Goal: Feedback & Contribution: Submit feedback/report problem

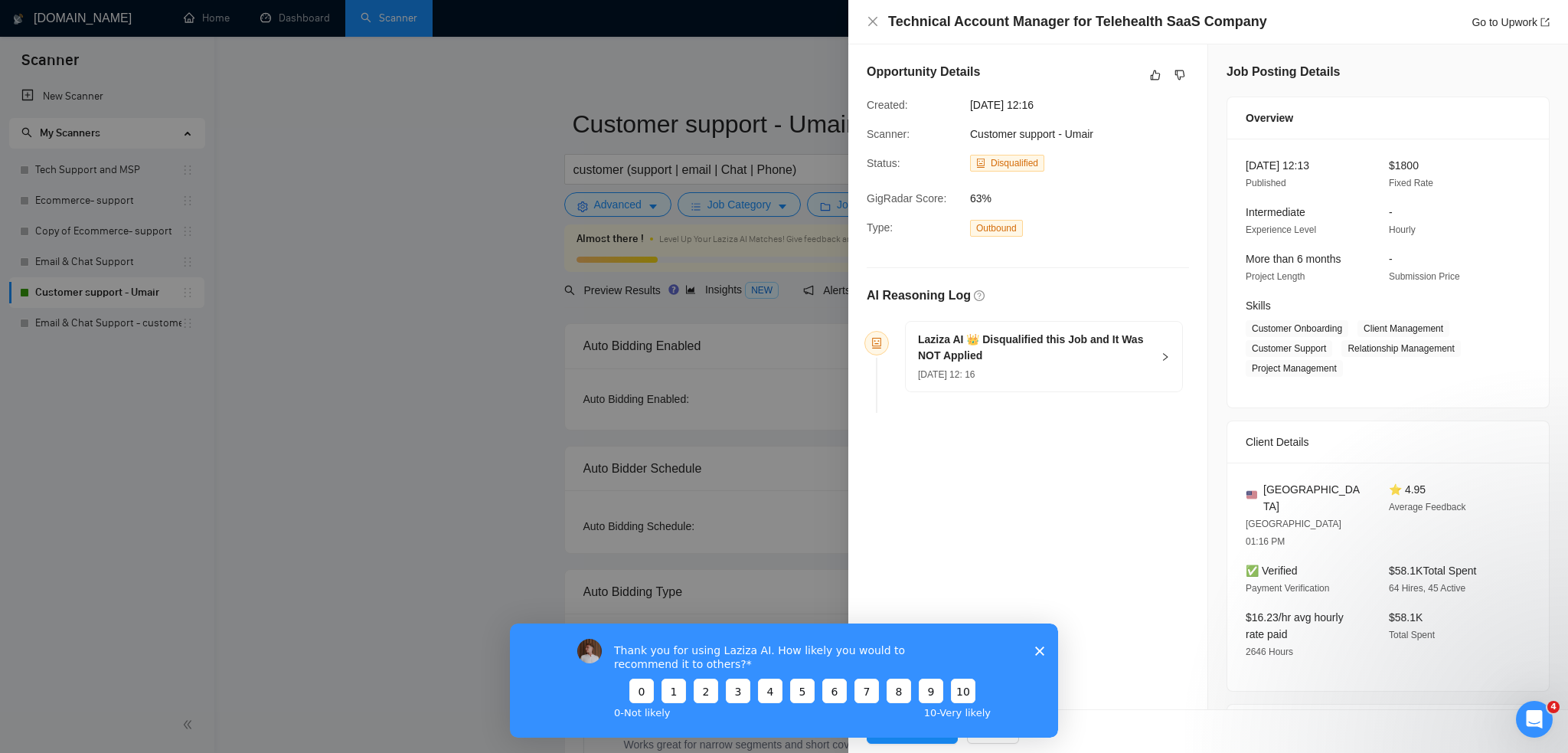
click at [937, 736] on div "Thank you for using Laziza AI. How likely you would to recommend it to others? …" at bounding box center [784, 680] width 548 height 114
click at [1037, 654] on icon "Close survey" at bounding box center [1039, 651] width 10 height 10
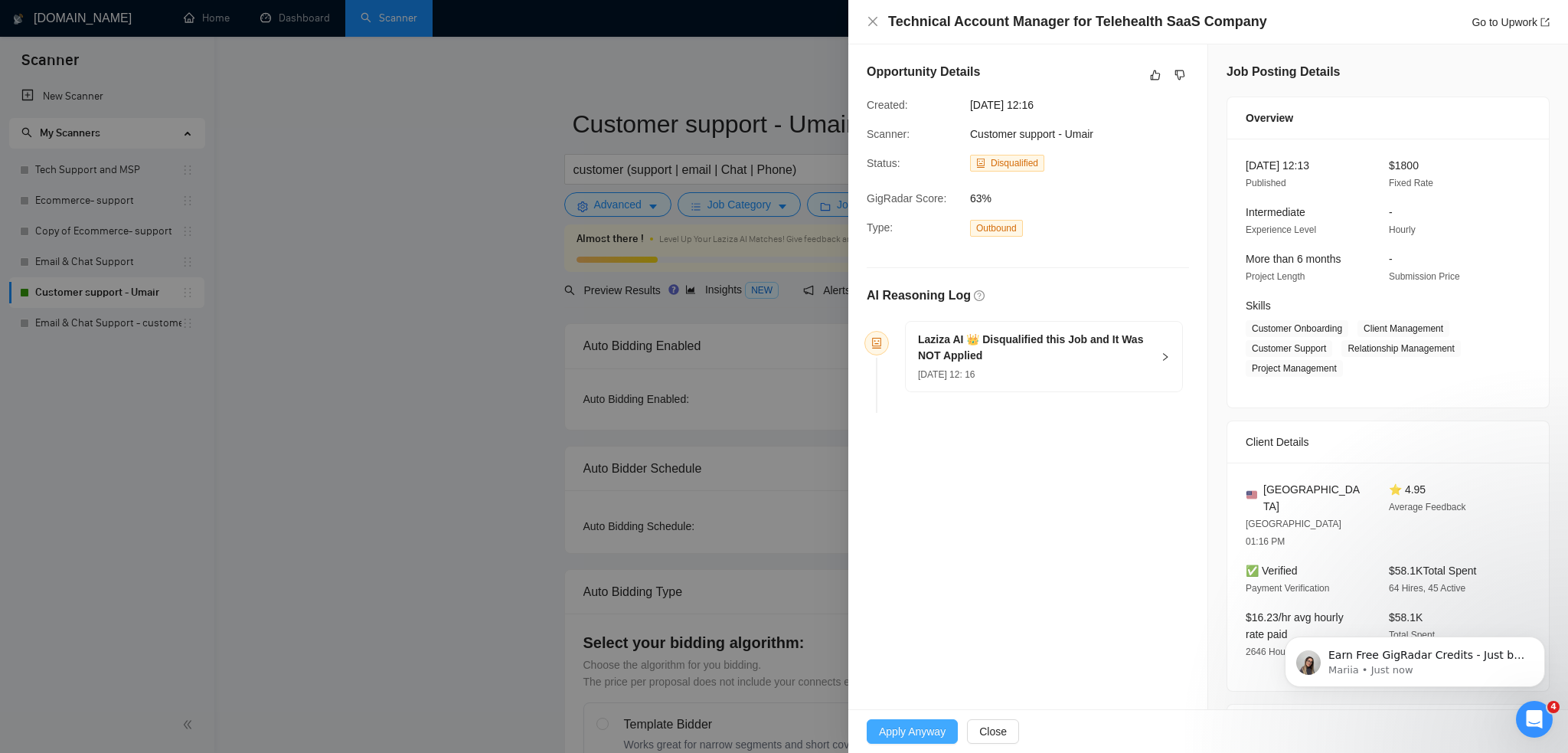
click at [926, 722] on button "Apply Anyway" at bounding box center [912, 731] width 91 height 25
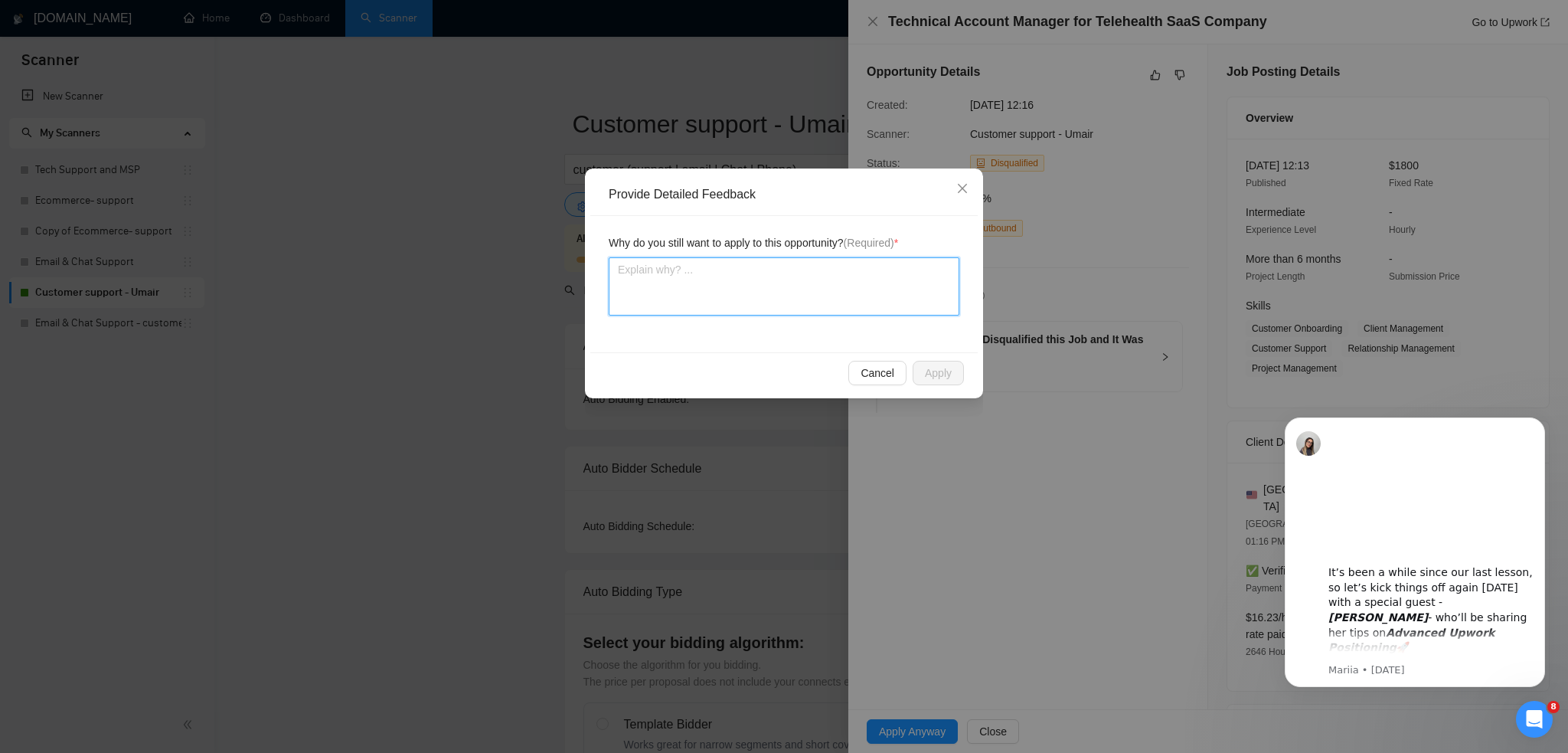
click at [879, 313] on textarea at bounding box center [784, 286] width 351 height 58
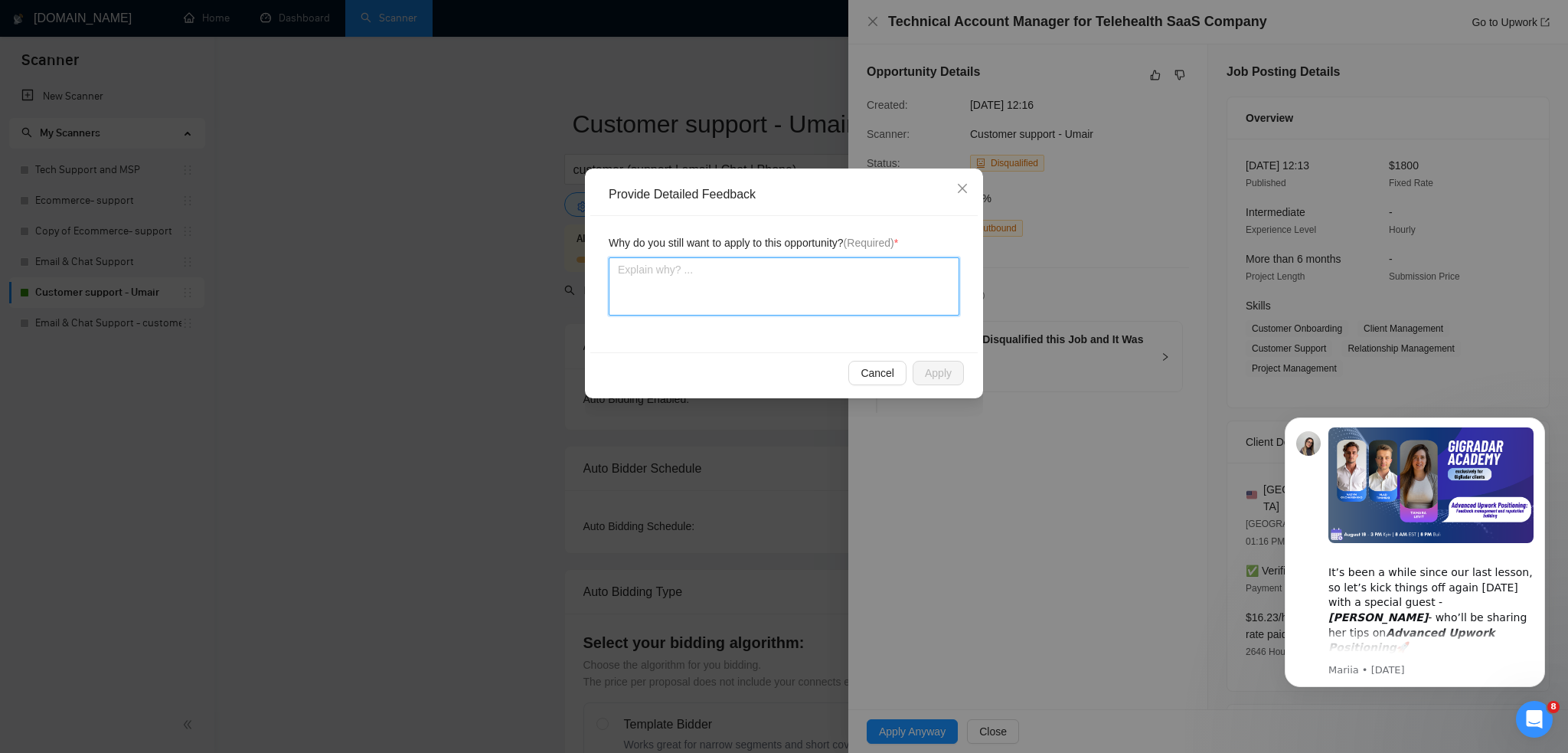
type textarea "j"
type textarea "ju"
type textarea "jus"
type textarea "just"
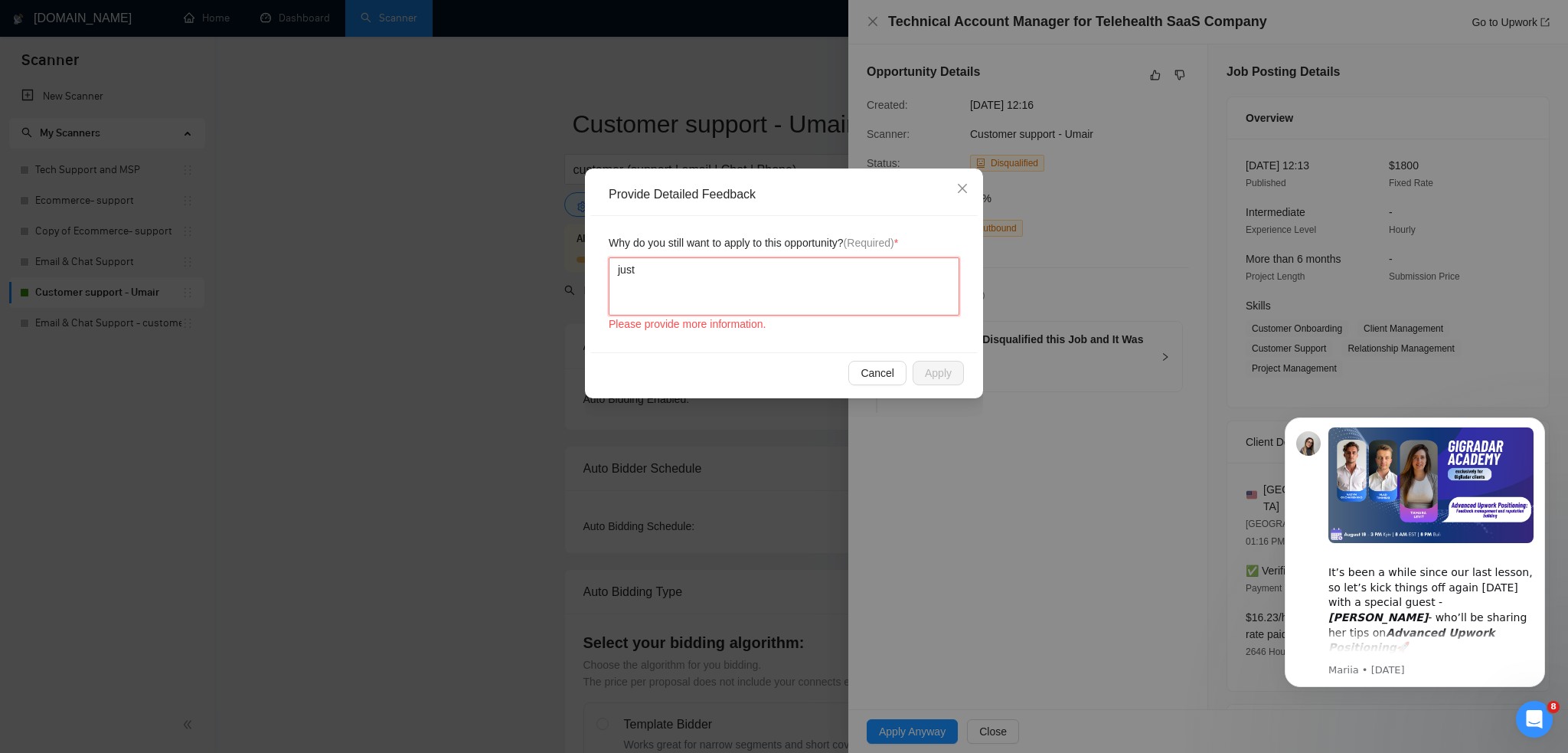
type textarea "just o"
type textarea "just on"
type textarea "just one"
type textarea "just onec"
type textarea "just onece"
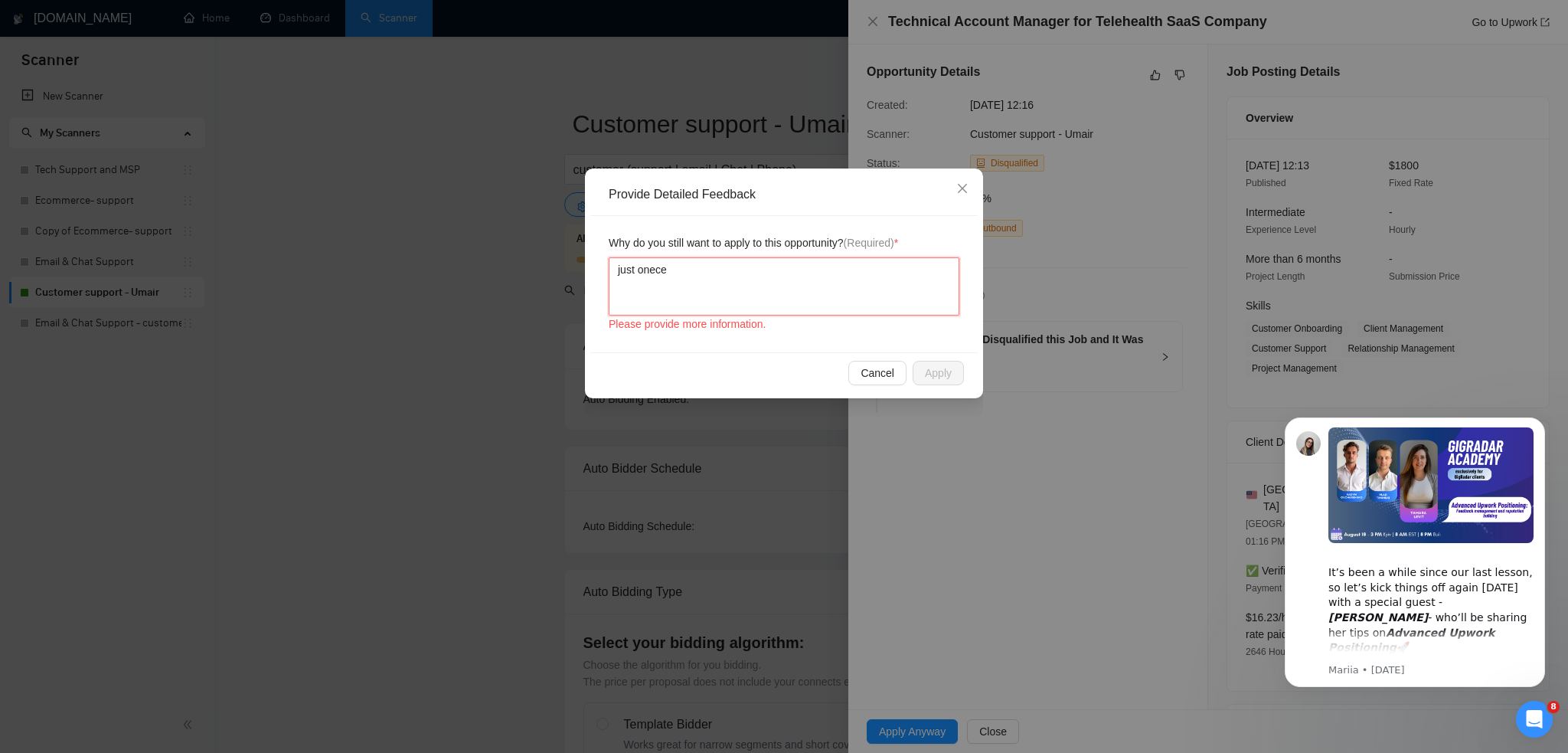
type textarea "just onec"
type textarea "just one"
type textarea "just on"
type textarea "just onc"
type textarea "just once"
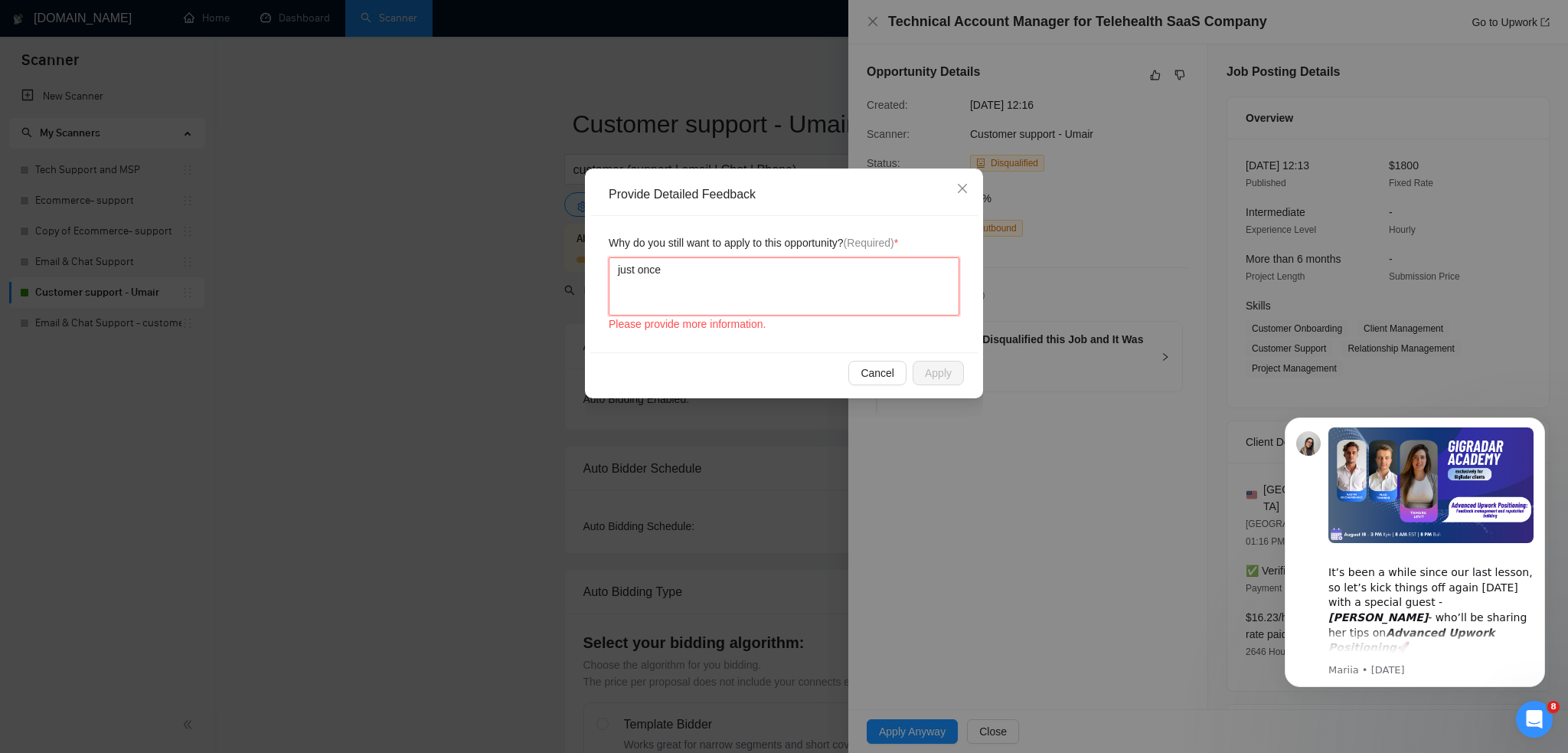
click at [855, 278] on textarea "just once" at bounding box center [784, 286] width 351 height 58
type textarea "just once"
type textarea "just once t"
type textarea "just once tr"
type textarea "just once try"
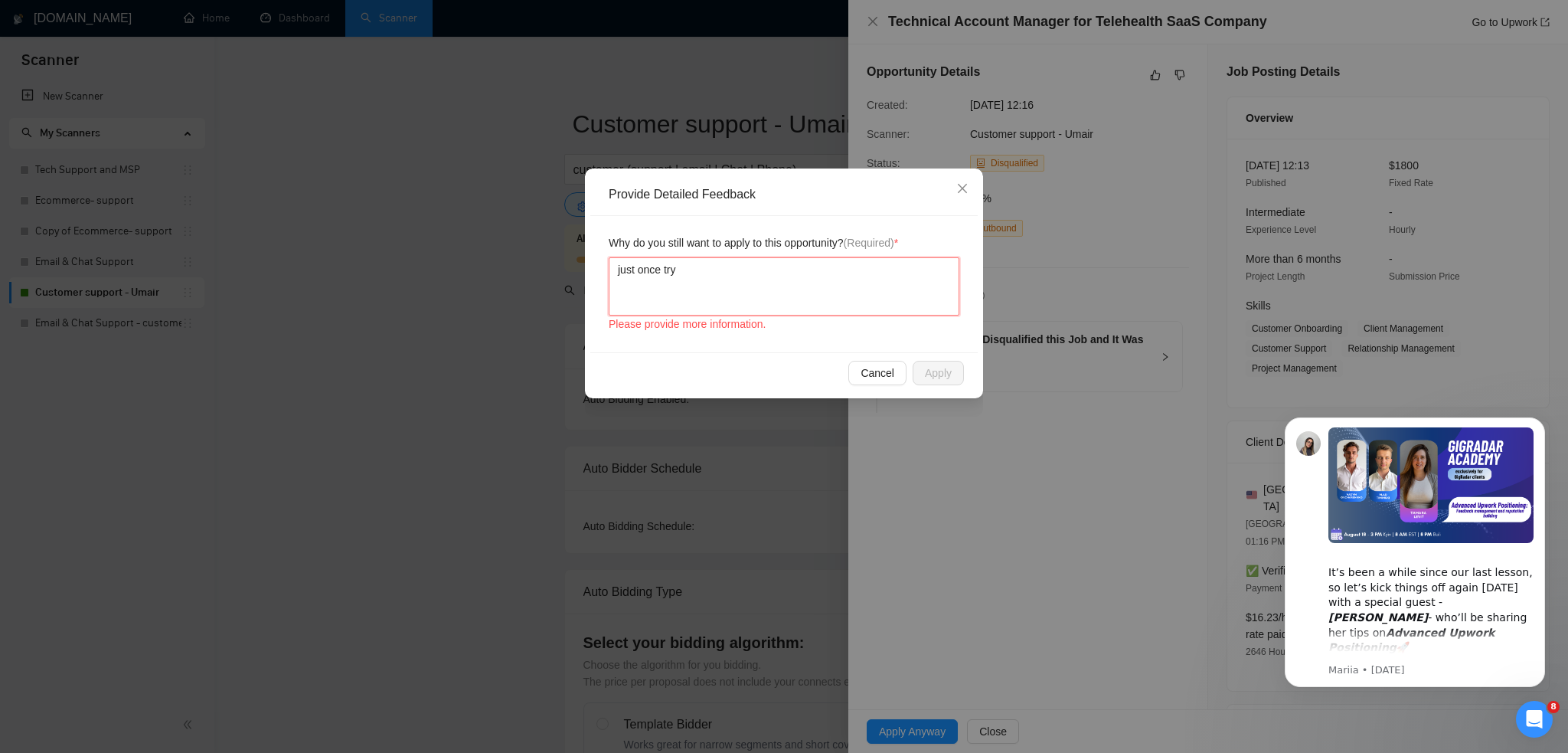
type textarea "just once tryi"
type textarea "just once tryin"
type textarea "just once trying"
type textarea "just once trying i"
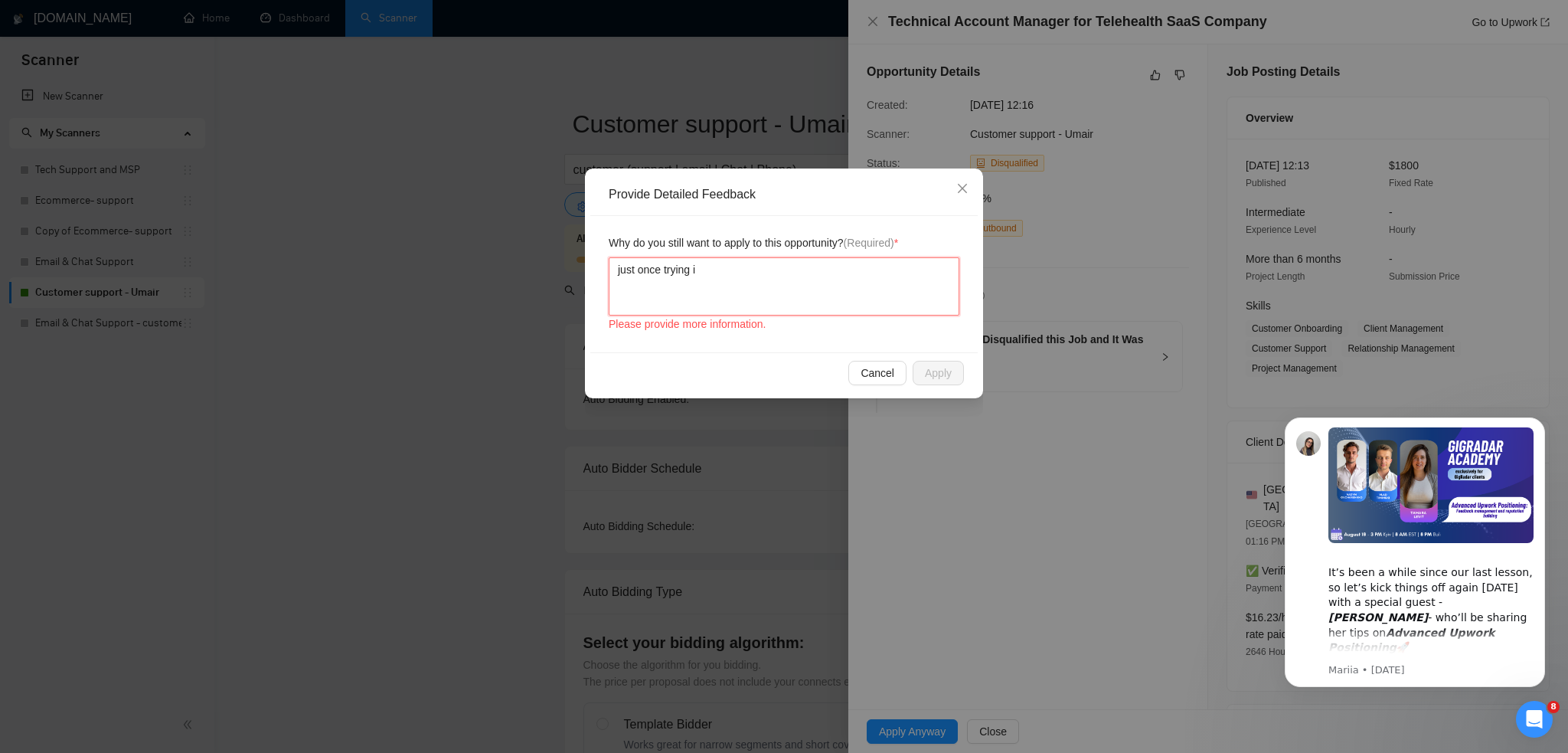
type textarea "just once trying it"
type textarea "just once trying it o"
type textarea "just once trying it ou"
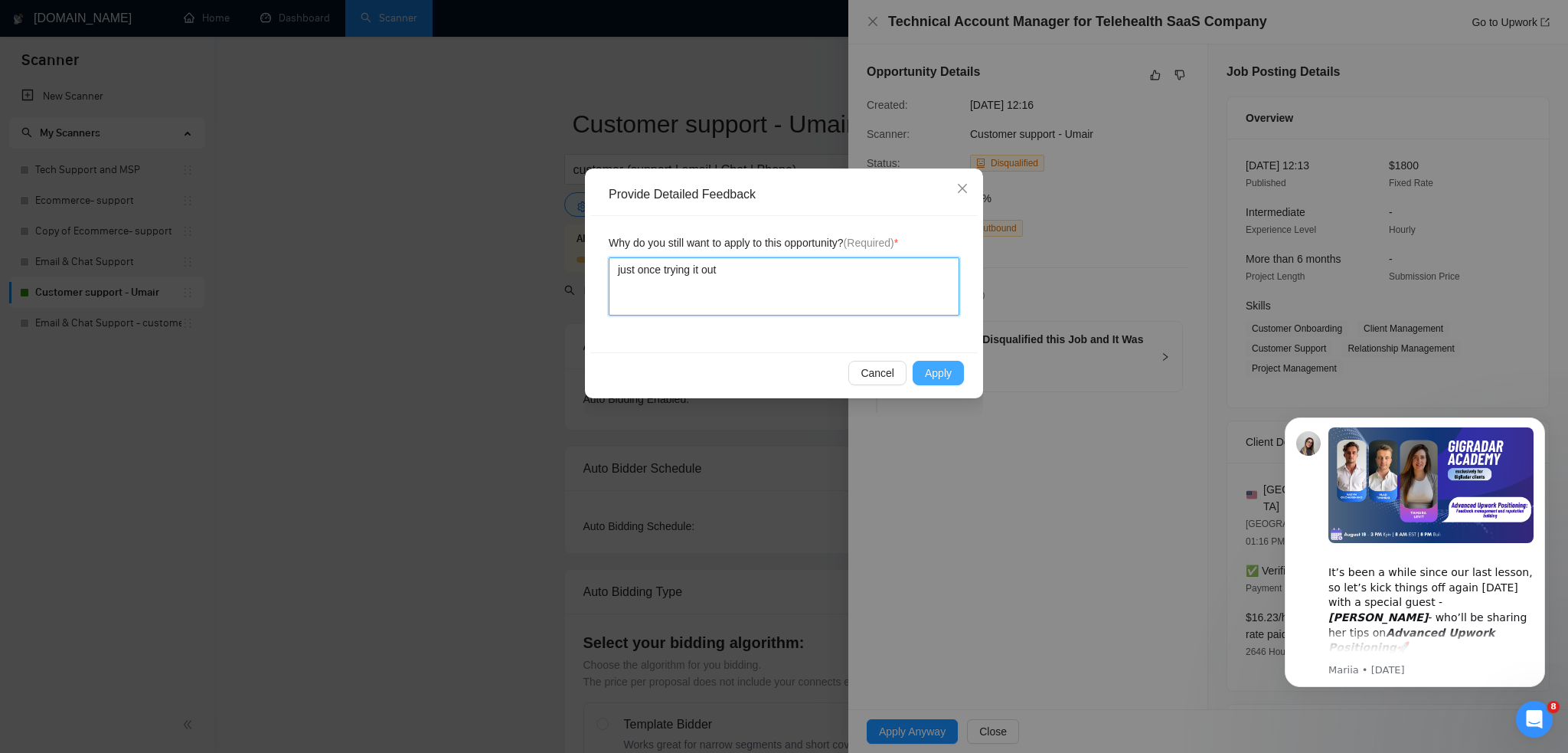
type textarea "just once trying it out"
click at [925, 369] on button "Apply" at bounding box center [938, 373] width 51 height 25
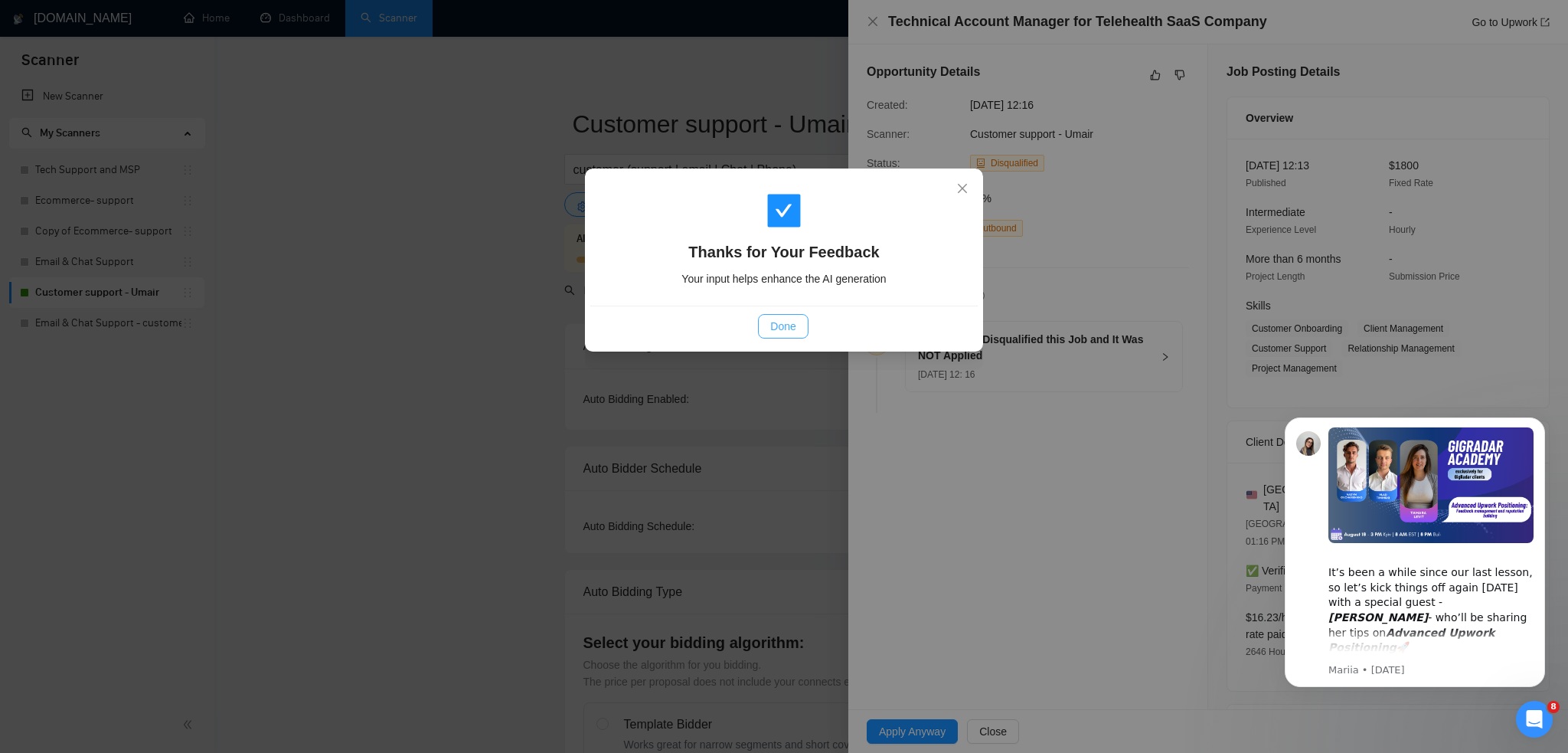
click at [790, 327] on span "Done" at bounding box center [783, 326] width 26 height 17
